Goal: Communication & Community: Participate in discussion

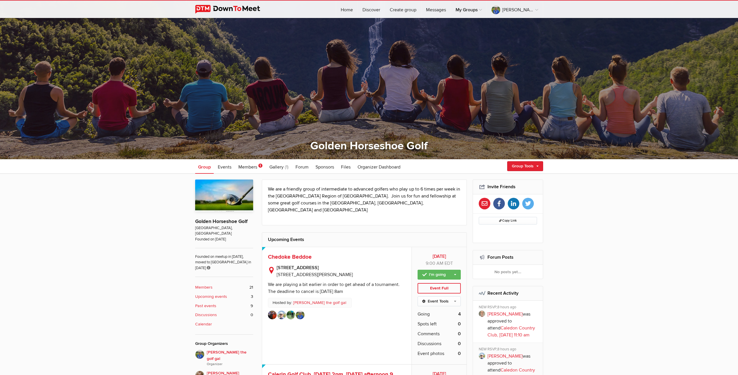
scroll to position [44, 0]
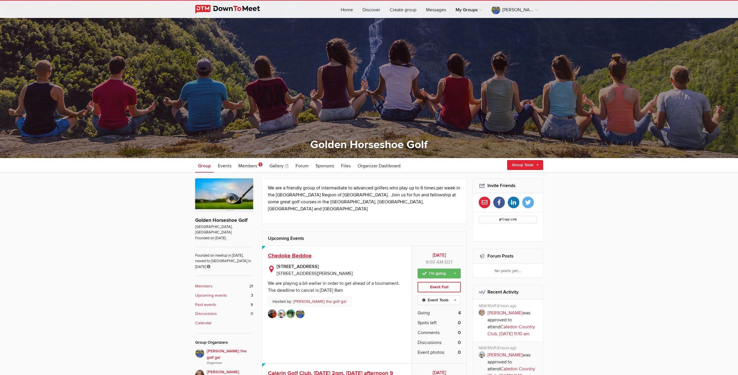
click at [302, 252] on span "Chedoke Beddoe" at bounding box center [290, 255] width 44 height 7
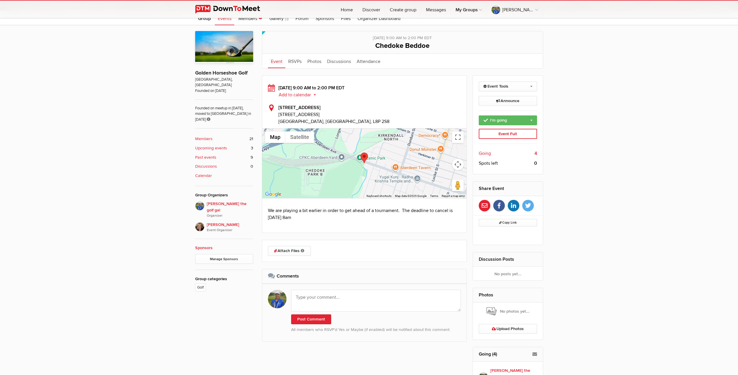
scroll to position [212, 0]
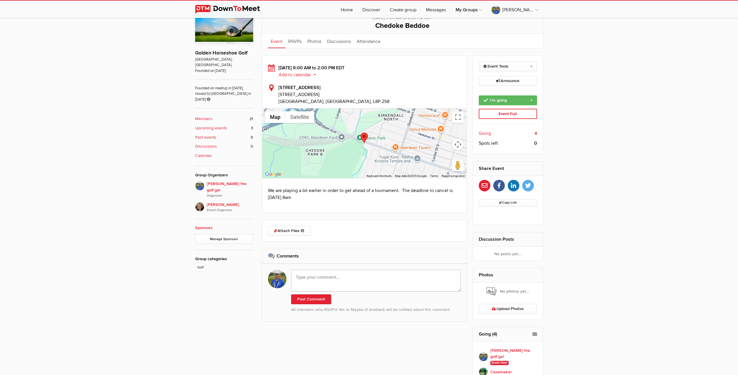
click at [329, 279] on textarea at bounding box center [376, 281] width 170 height 22
paste textarea "Thank you everyone for such a great day. The course was a bit crispy but it gav…"
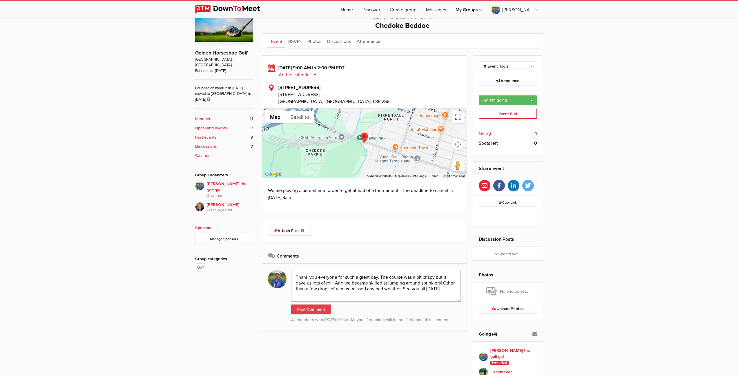
type textarea "Thank you everyone for such a great day. The course was a bit crispy but it gav…"
click at [314, 310] on button "Post Comment" at bounding box center [311, 309] width 40 height 10
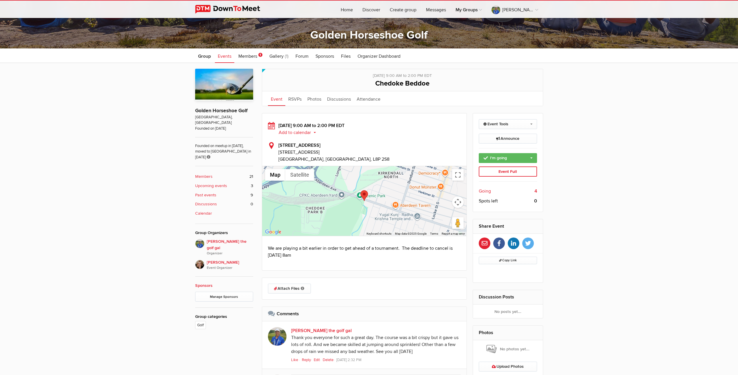
scroll to position [8, 0]
